Goal: Transaction & Acquisition: Obtain resource

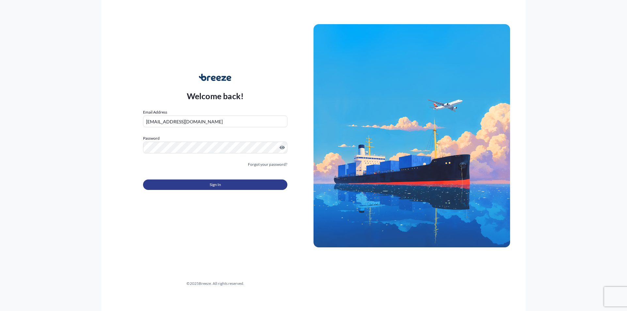
click at [217, 186] on span "Sign In" at bounding box center [215, 185] width 11 height 7
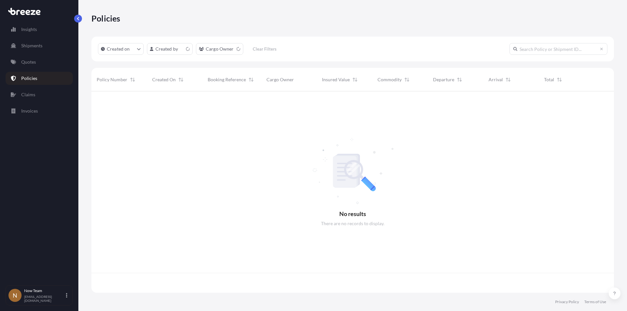
scroll to position [200, 518]
click at [38, 47] on p "Shipments" at bounding box center [31, 45] width 21 height 7
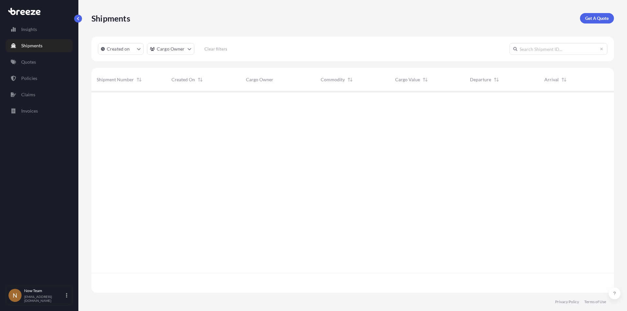
scroll to position [220, 518]
click at [598, 20] on p "Get A Quote" at bounding box center [597, 18] width 24 height 7
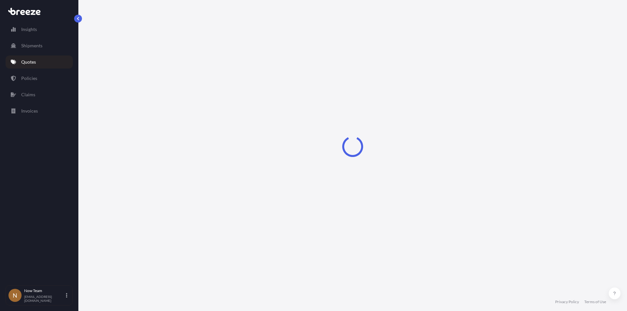
select select "Sea"
select select "1"
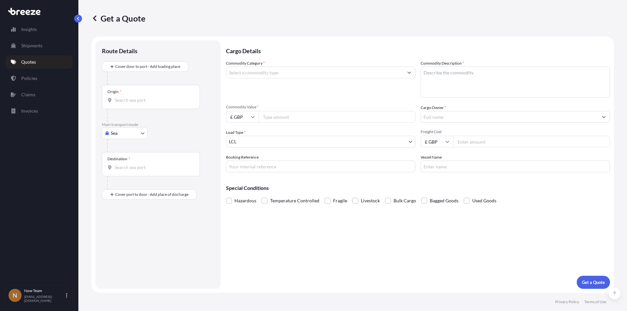
click at [141, 132] on body "Insights Shipments Quotes Policies Claims Invoices N Now Team [EMAIL_ADDRESS][D…" at bounding box center [313, 155] width 627 height 311
click at [123, 172] on span "Road" at bounding box center [119, 173] width 10 height 7
select select "Road"
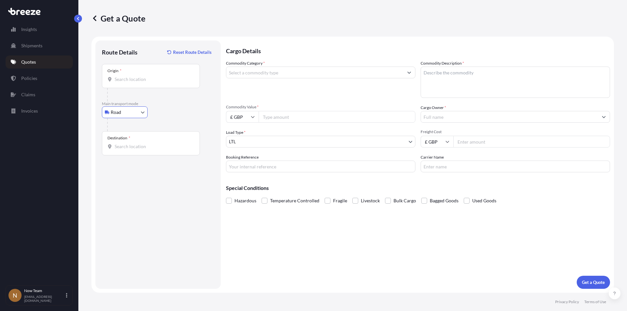
click at [131, 78] on input "Origin *" at bounding box center [153, 79] width 77 height 7
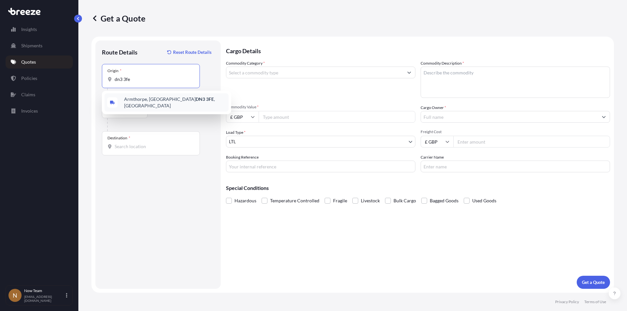
click at [130, 100] on span "Armthorpe, Doncaster DN3 3FE , [GEOGRAPHIC_DATA]" at bounding box center [175, 102] width 102 height 13
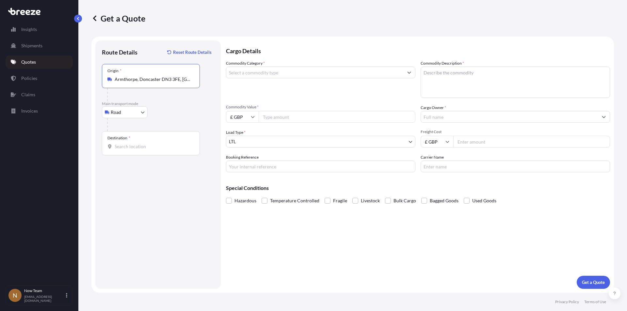
type input "Armthorpe, Doncaster DN3 3FE, [GEOGRAPHIC_DATA]"
click at [125, 143] on div "Destination *" at bounding box center [151, 143] width 98 height 24
click at [125, 143] on input "Destination *" at bounding box center [153, 146] width 77 height 7
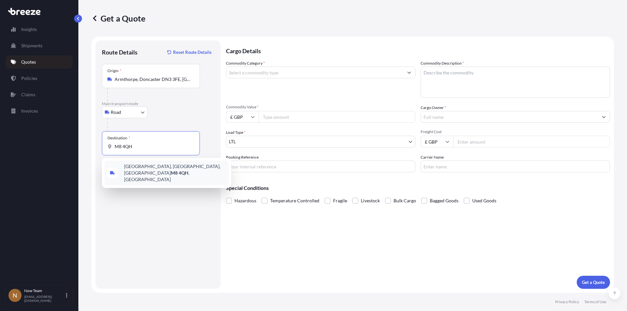
click at [133, 167] on span "[STREET_ADDRESS]" at bounding box center [175, 173] width 102 height 20
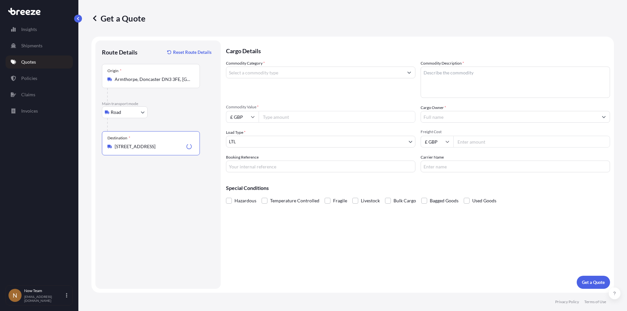
type input "[STREET_ADDRESS]"
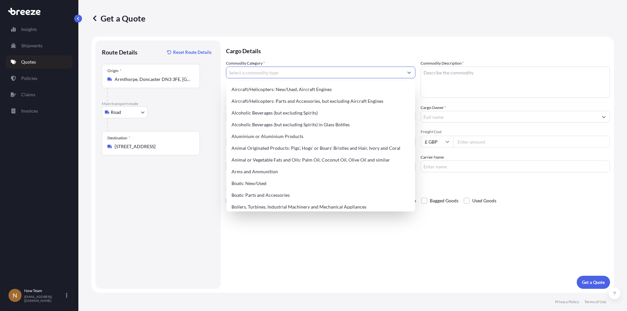
click at [270, 74] on input "Commodity Category *" at bounding box center [314, 73] width 177 height 12
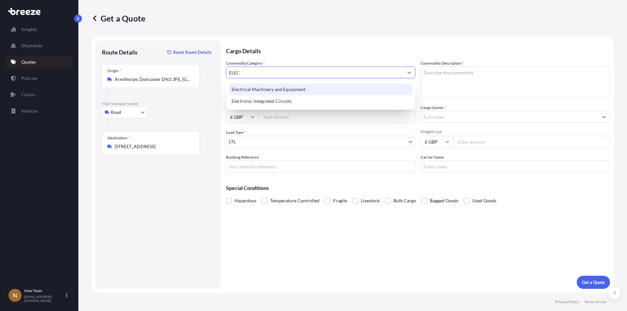
click at [279, 92] on div "Electrical Machinery and Equipment" at bounding box center [320, 90] width 183 height 12
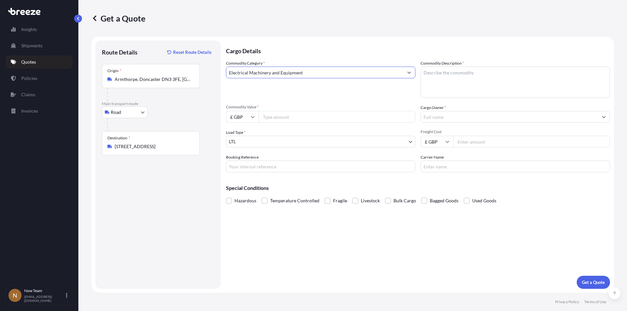
type input "Electrical Machinery and Equipment"
click at [459, 77] on textarea "Commodity Description *" at bounding box center [515, 82] width 189 height 31
type textarea "Full arrest"
click at [285, 116] on input "Commodity Value *" at bounding box center [337, 117] width 157 height 12
type input "4862.40"
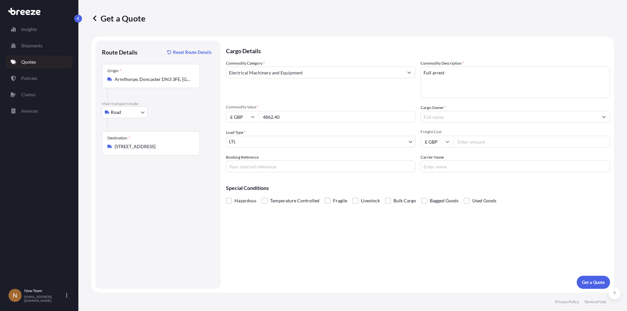
click at [269, 165] on input "Booking Reference" at bounding box center [320, 167] width 189 height 12
type input "NTG-17150"
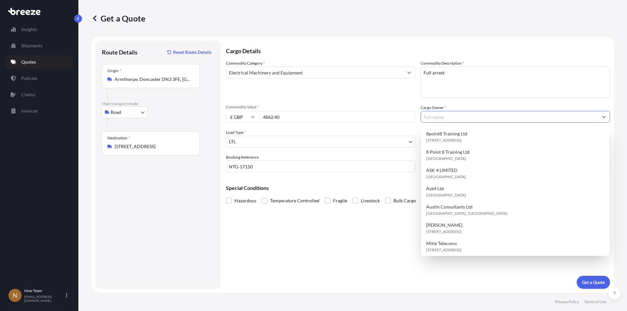
click at [470, 117] on input "Cargo Owner *" at bounding box center [509, 117] width 177 height 12
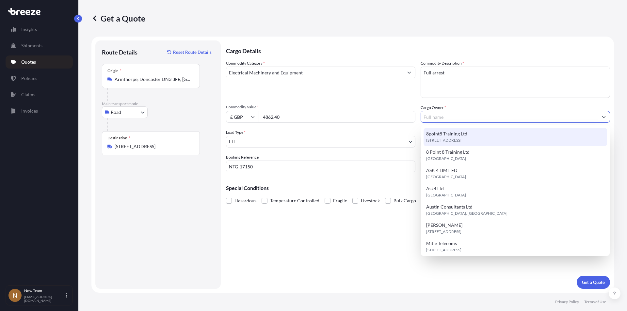
click at [461, 141] on span "[STREET_ADDRESS]" at bounding box center [443, 140] width 35 height 7
type input "8point8 Training Ltd"
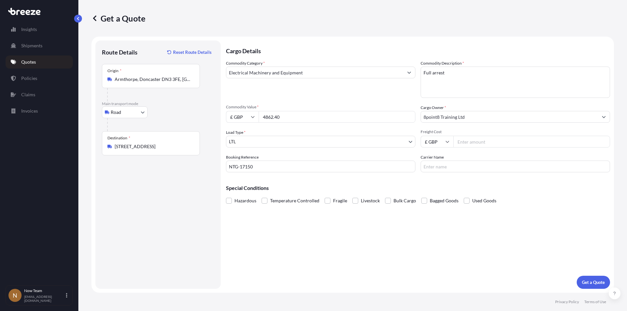
click at [482, 145] on input "Freight Cost" at bounding box center [531, 142] width 157 height 12
type input "1"
type input "9"
type input ".3"
type input "9.35"
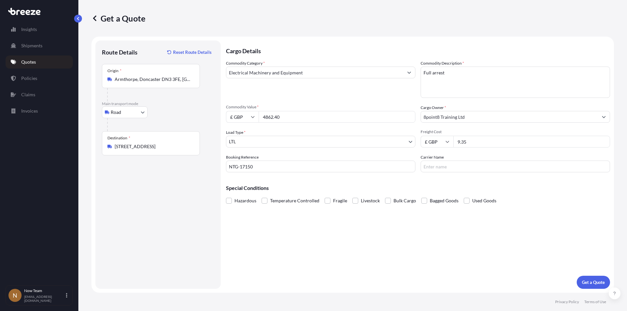
click at [457, 167] on input "Carrier Name" at bounding box center [515, 167] width 189 height 12
type input "Fedex"
click at [597, 280] on p "Get a Quote" at bounding box center [593, 282] width 23 height 7
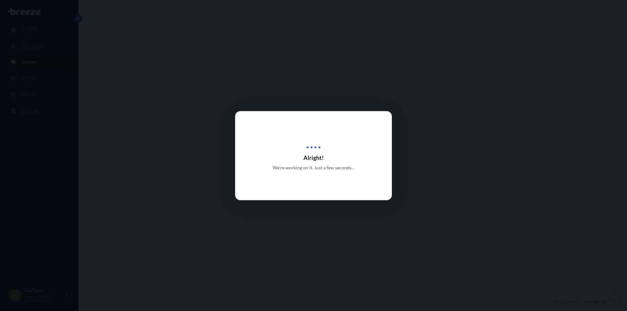
select select "Road"
select select "1"
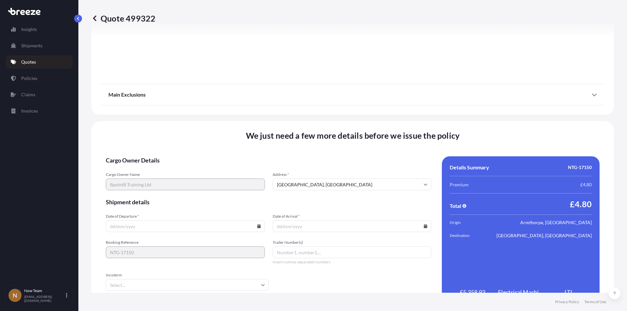
scroll to position [725, 0]
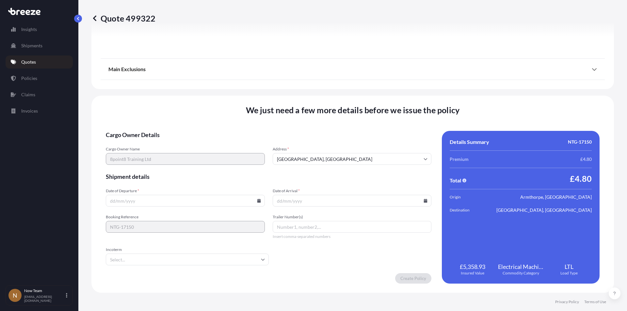
click at [257, 201] on icon at bounding box center [259, 201] width 4 height 4
click at [184, 141] on button "18" at bounding box center [184, 142] width 10 height 10
type input "[DATE]"
click at [424, 200] on icon at bounding box center [426, 201] width 4 height 4
click at [368, 141] on button "19" at bounding box center [365, 142] width 10 height 10
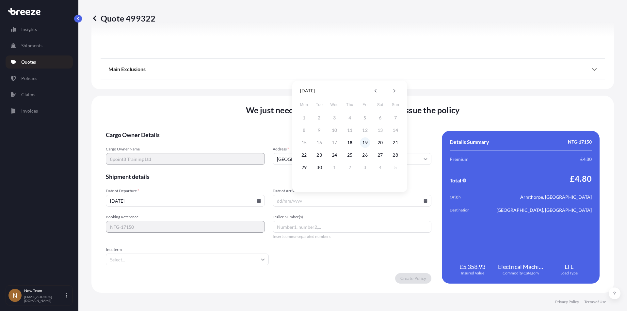
type input "[DATE]"
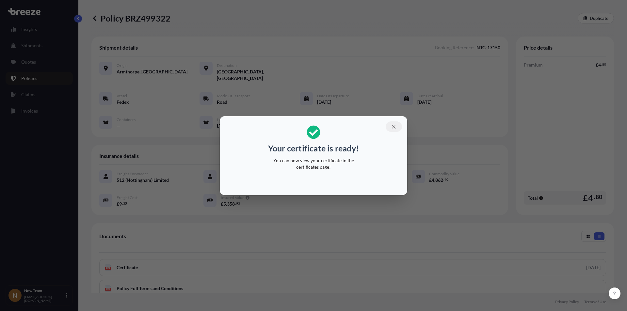
click at [394, 127] on icon "button" at bounding box center [394, 127] width 4 height 4
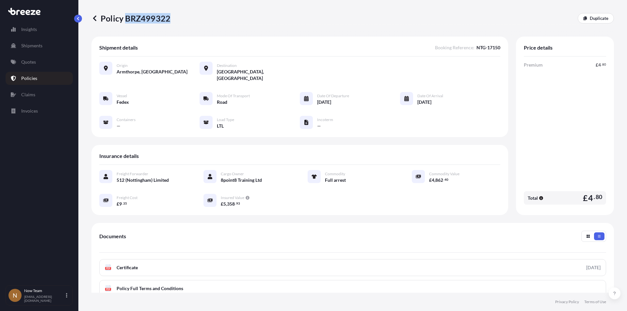
drag, startPoint x: 127, startPoint y: 18, endPoint x: 169, endPoint y: 14, distance: 42.3
click at [169, 14] on p "Policy BRZ499322" at bounding box center [130, 18] width 79 height 10
copy p "BRZ499322"
